Goal: Task Accomplishment & Management: Complete application form

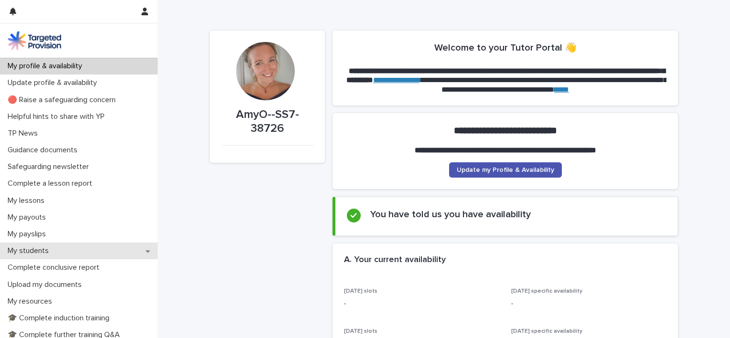
click at [36, 251] on p "My students" at bounding box center [30, 251] width 53 height 9
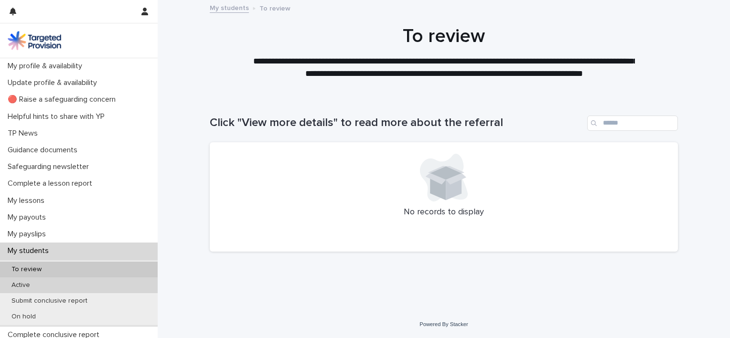
click at [47, 286] on div "Active" at bounding box center [79, 286] width 158 height 16
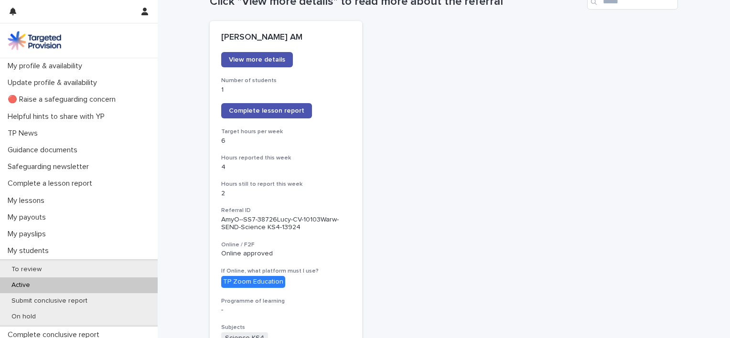
scroll to position [122, 0]
click at [276, 112] on span "Complete lesson report" at bounding box center [267, 110] width 76 height 7
